Goal: Entertainment & Leisure: Consume media (video, audio)

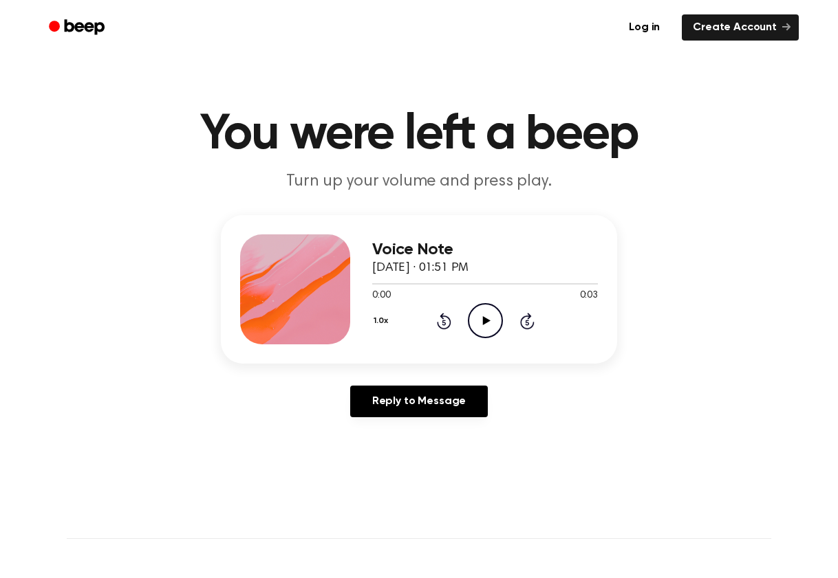
click at [492, 323] on icon "Play Audio" at bounding box center [485, 320] width 35 height 35
click at [497, 323] on icon "Play Audio" at bounding box center [485, 320] width 35 height 35
click at [486, 330] on icon "Play Audio" at bounding box center [485, 320] width 35 height 35
